Goal: Find specific page/section: Find specific page/section

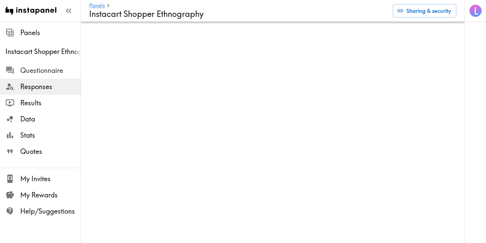
click at [36, 71] on span "Questionnaire" at bounding box center [50, 70] width 60 height 9
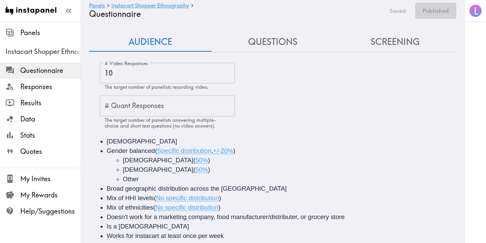
scroll to position [16, 0]
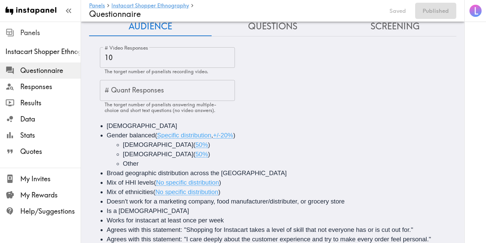
click at [31, 32] on span "Panels" at bounding box center [50, 32] width 60 height 9
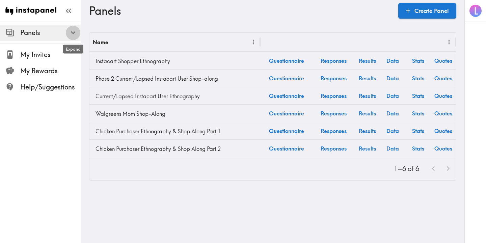
click at [72, 32] on icon "button" at bounding box center [73, 32] width 5 height 3
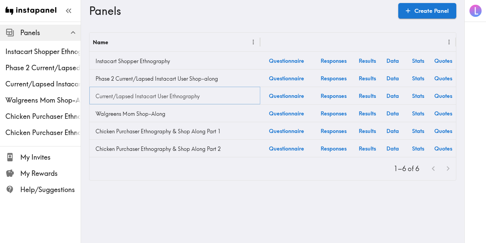
click at [144, 98] on link "Current/Lapsed Instacart User Ethnography" at bounding box center [175, 96] width 164 height 14
